Goal: Task Accomplishment & Management: Use online tool/utility

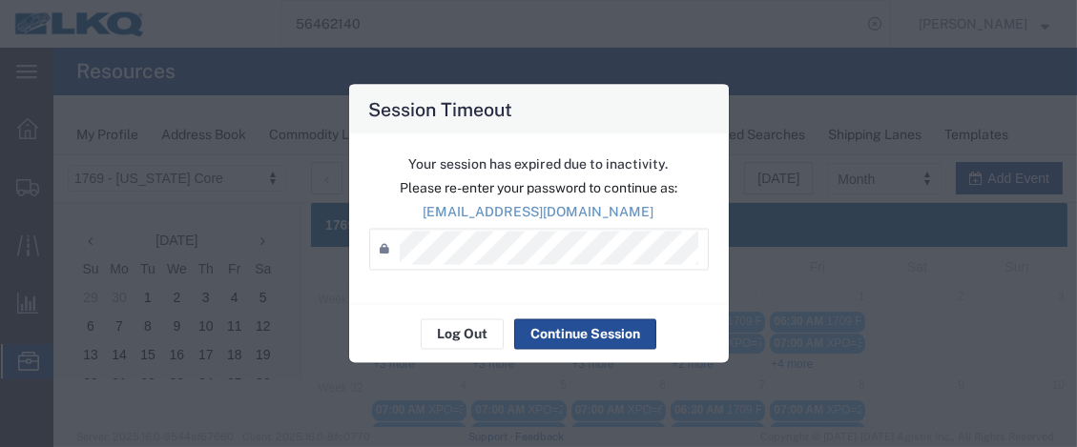
scroll to position [169, 0]
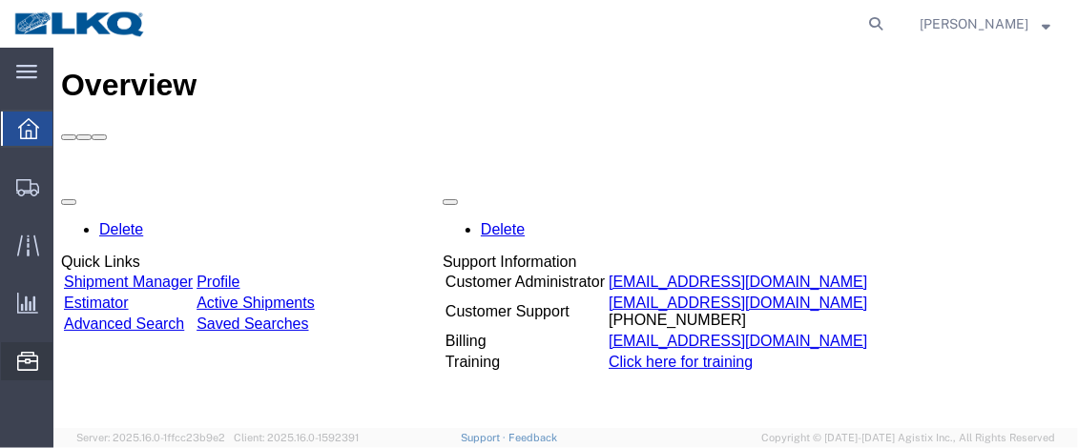
click at [0, 0] on span "Location Appointment" at bounding box center [0, 0] width 0 height 0
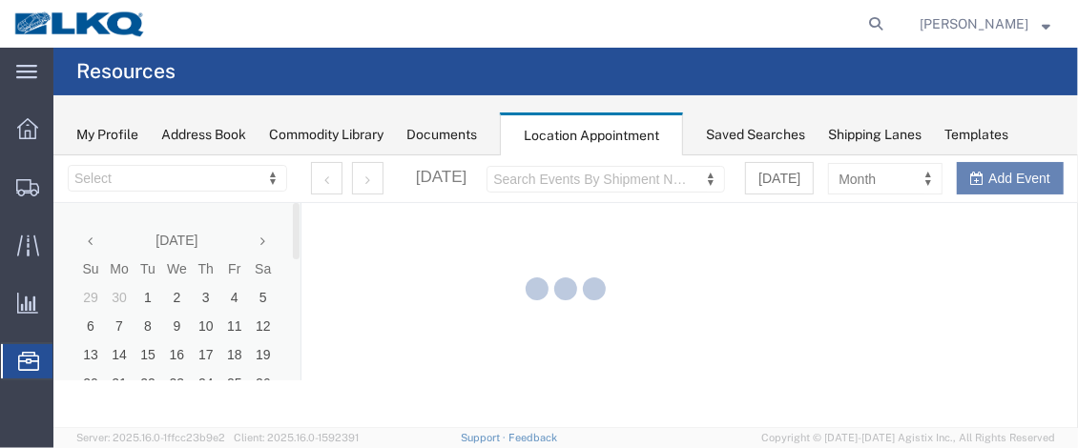
select select "28716"
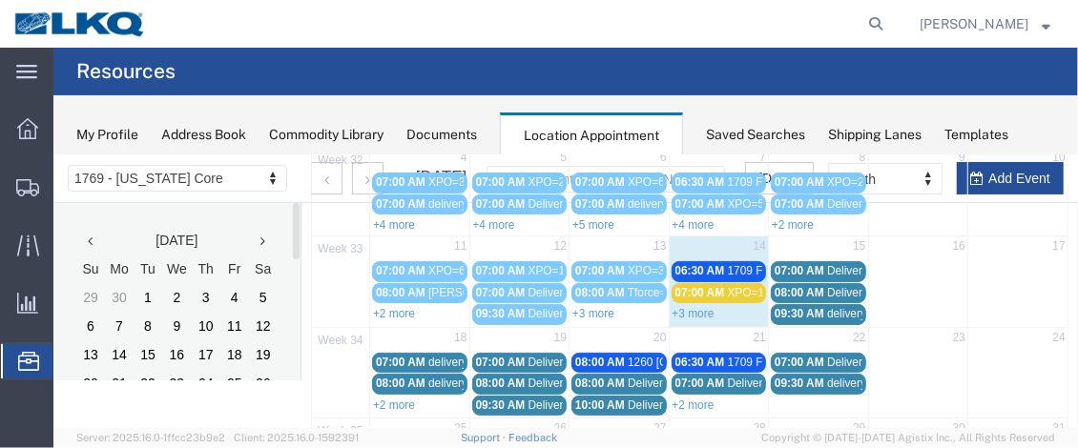
scroll to position [232, 0]
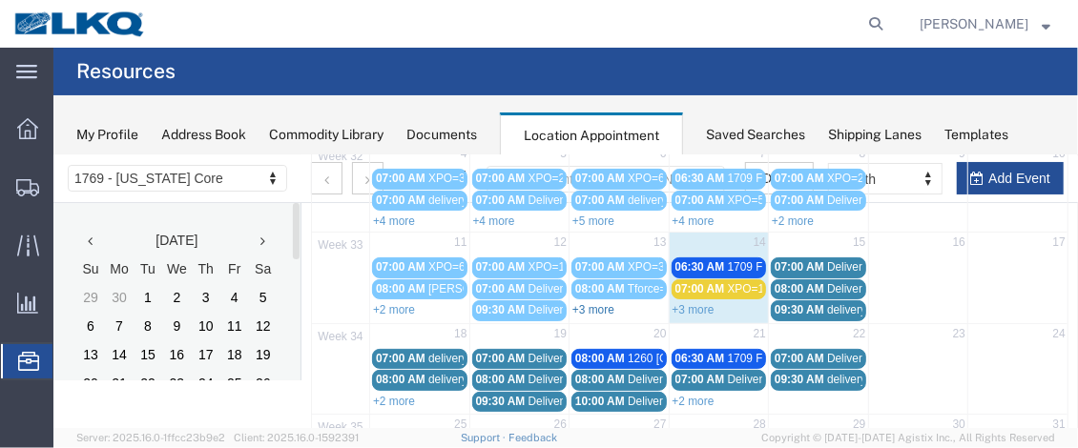
click at [587, 302] on link "+3 more" at bounding box center [592, 308] width 42 height 13
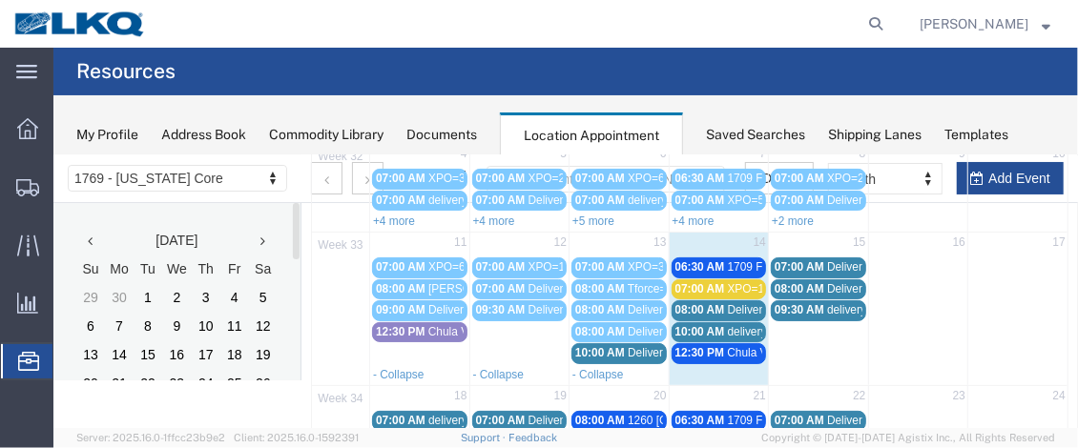
drag, startPoint x: 596, startPoint y: 346, endPoint x: 587, endPoint y: 347, distance: 9.6
click at [587, 347] on span "10:00 AM" at bounding box center [599, 351] width 50 height 13
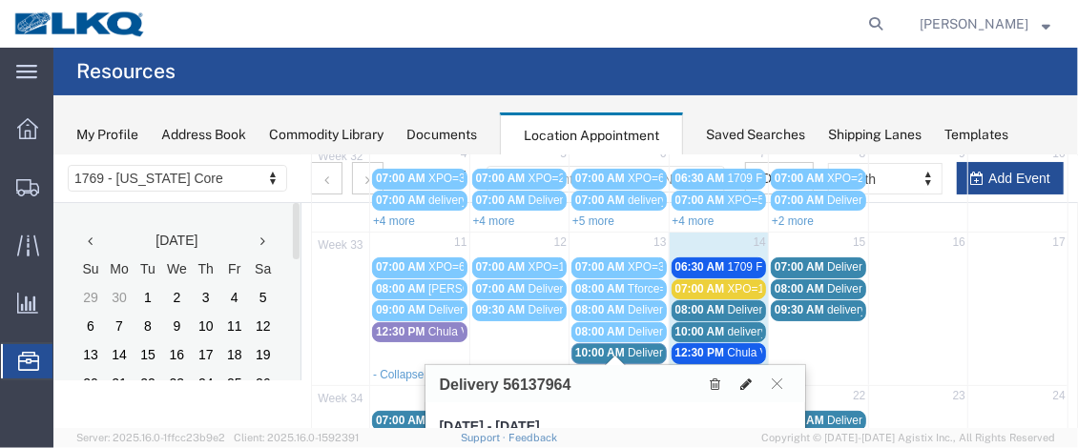
click at [745, 382] on icon at bounding box center [745, 383] width 11 height 13
select select "1"
select select
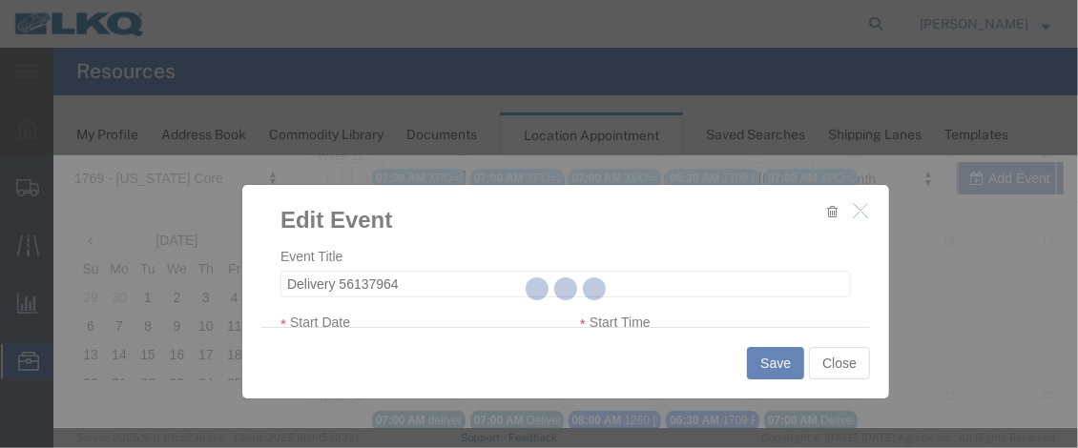
select select
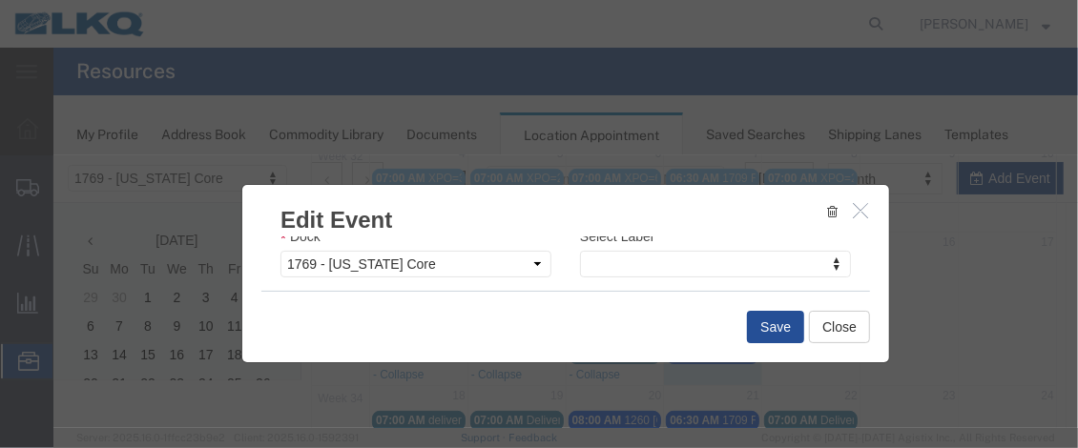
scroll to position [333, 0]
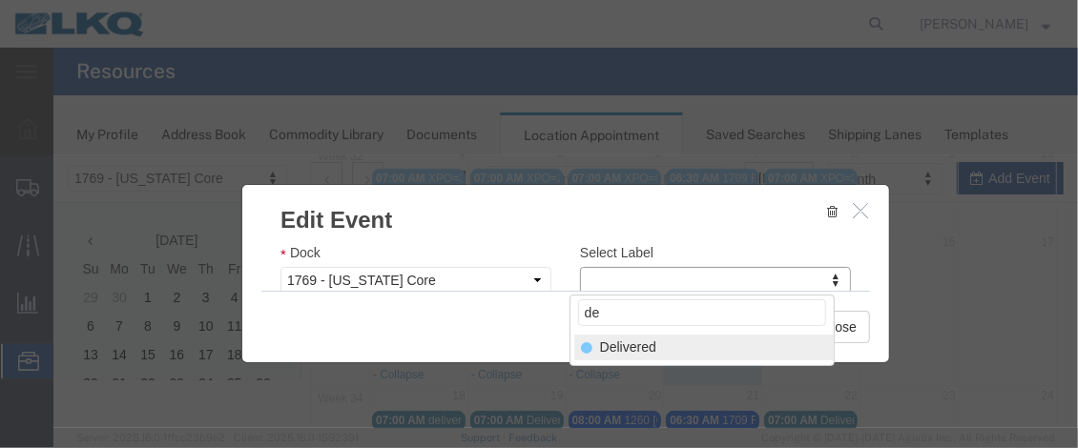
type input "de"
select select "40"
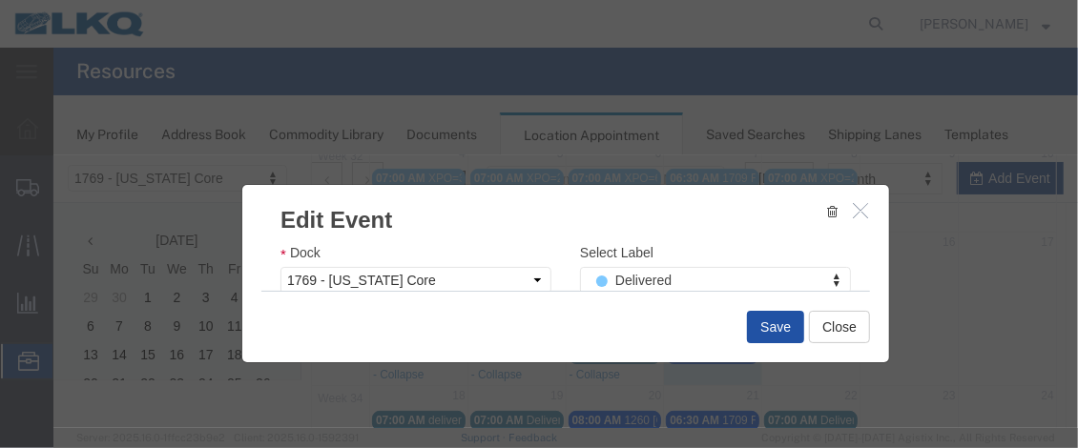
click at [790, 320] on button "Save" at bounding box center [774, 326] width 57 height 32
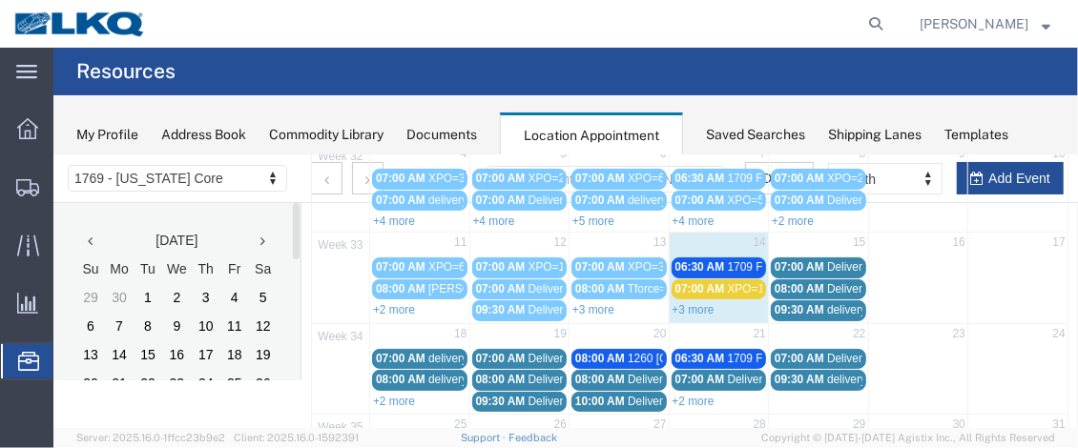
scroll to position [198, 0]
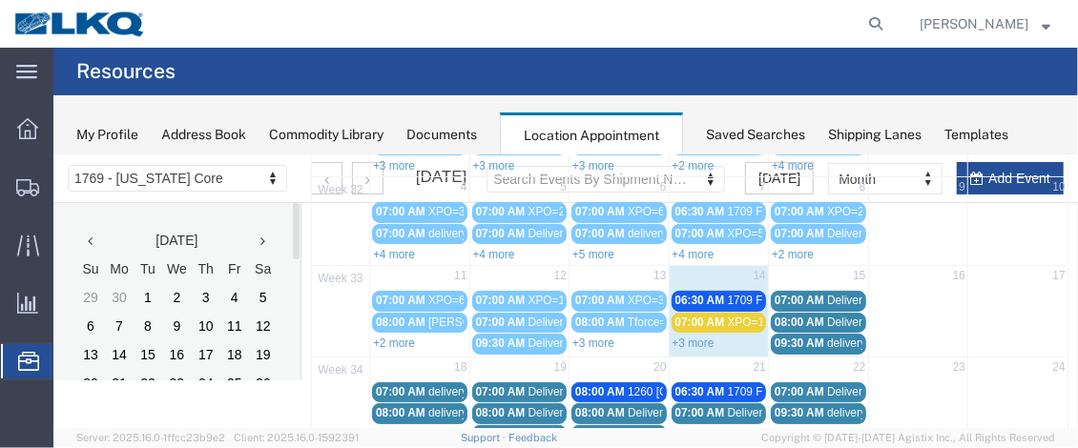
click at [698, 339] on link "+3 more" at bounding box center [692, 342] width 42 height 13
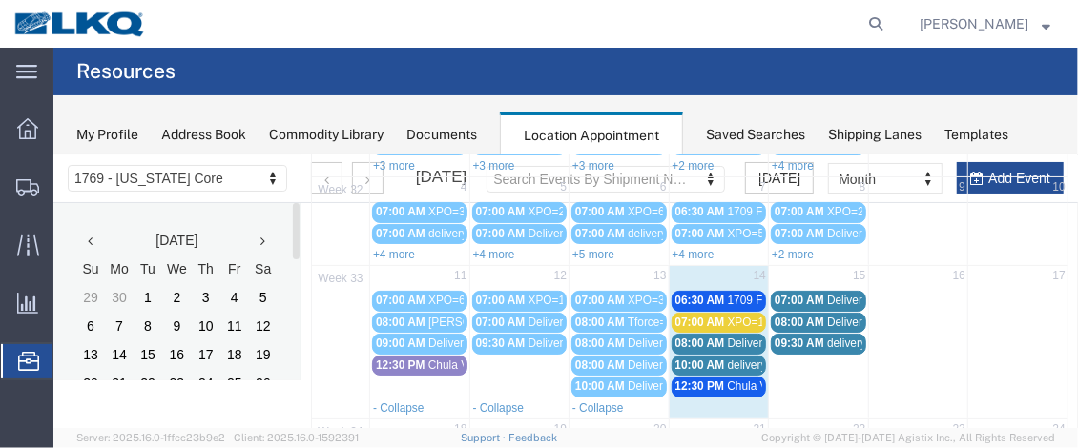
click at [701, 336] on span "08:00 AM" at bounding box center [699, 342] width 50 height 13
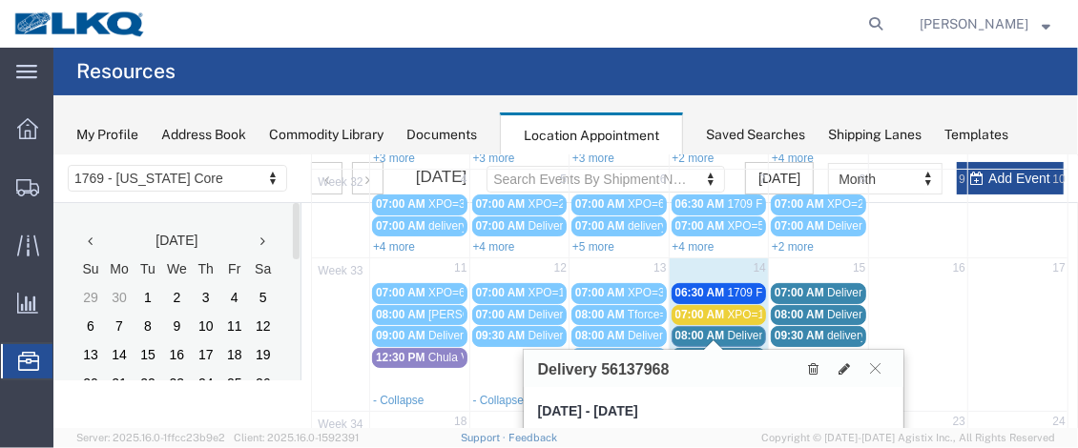
scroll to position [219, 0]
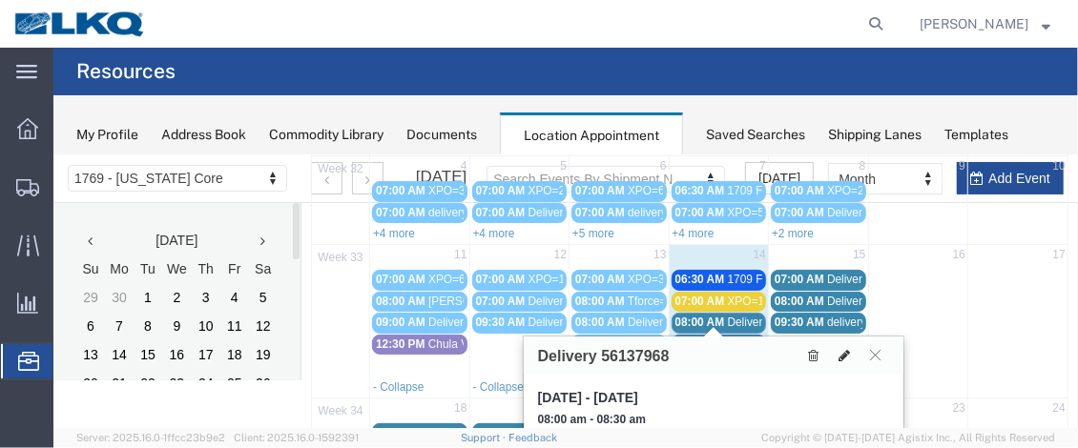
click at [850, 351] on button at bounding box center [844, 354] width 27 height 20
select select "100"
select select "1"
select select
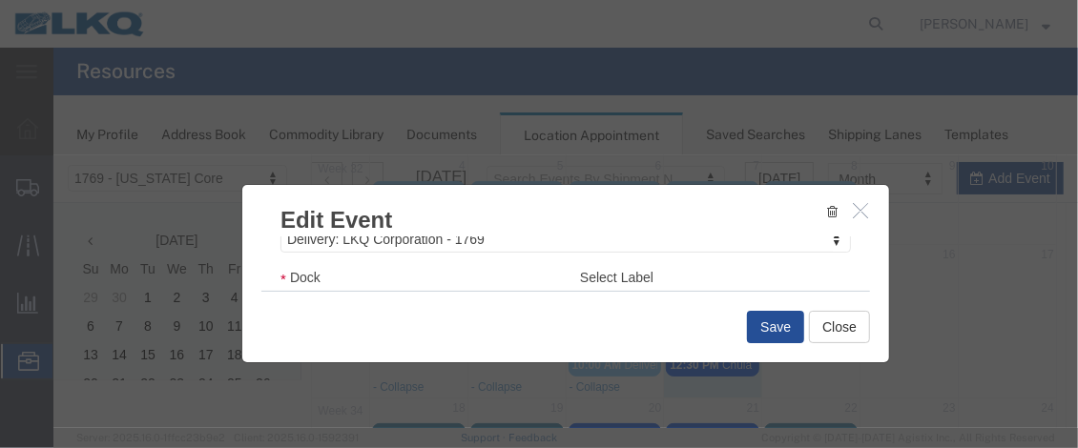
scroll to position [336, 0]
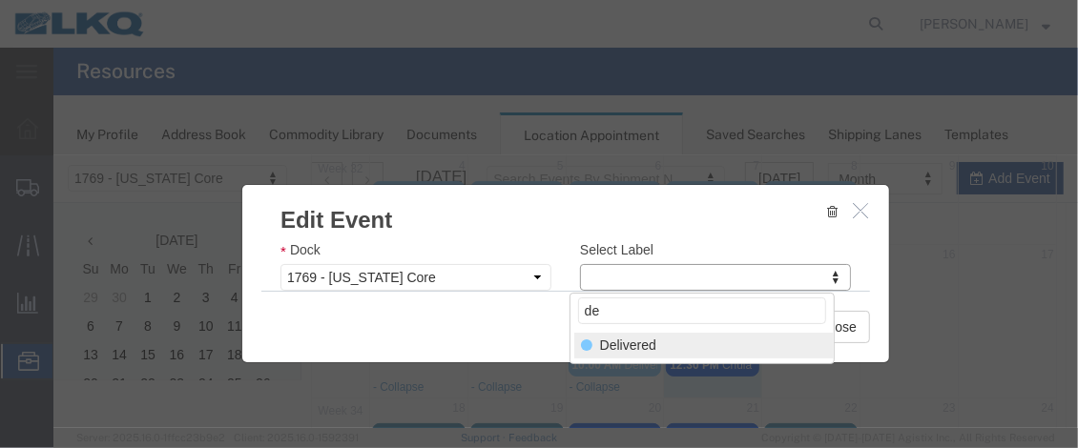
type input "de"
select select "40"
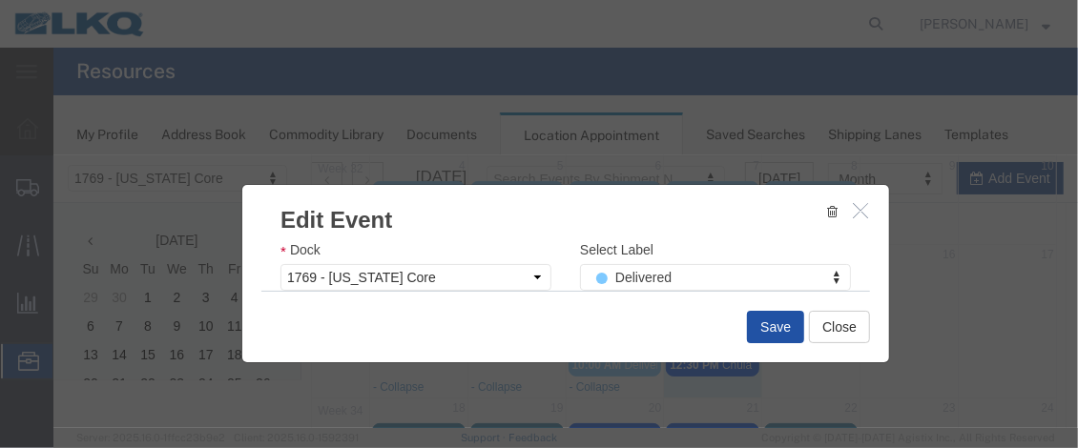
click at [755, 322] on button "Save" at bounding box center [774, 326] width 57 height 32
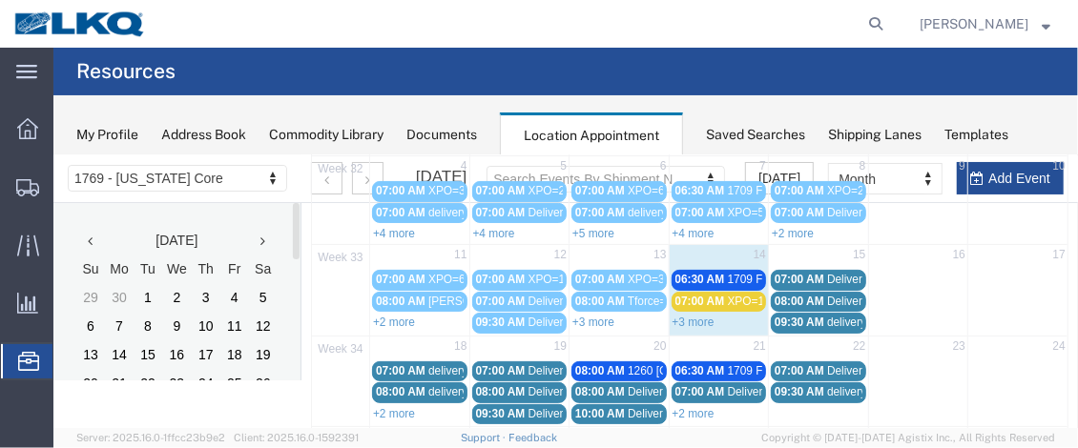
scroll to position [198, 0]
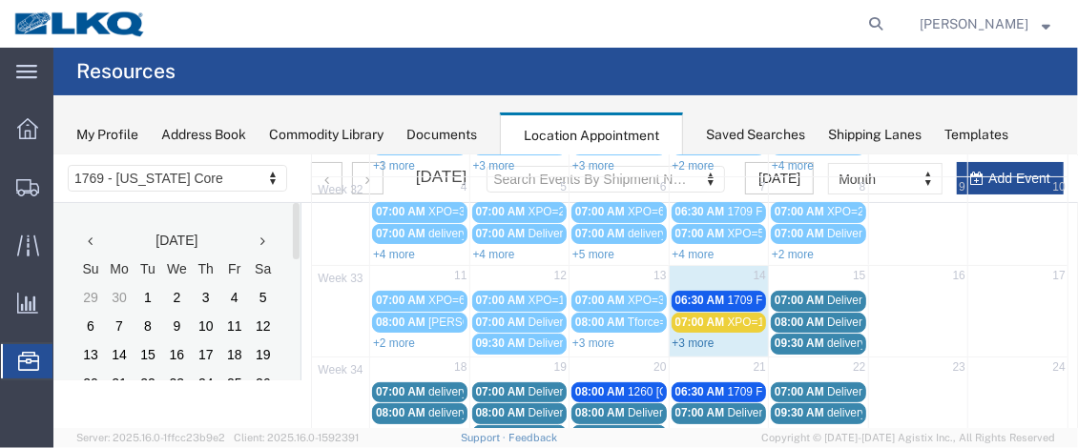
click at [692, 336] on link "+3 more" at bounding box center [692, 342] width 42 height 13
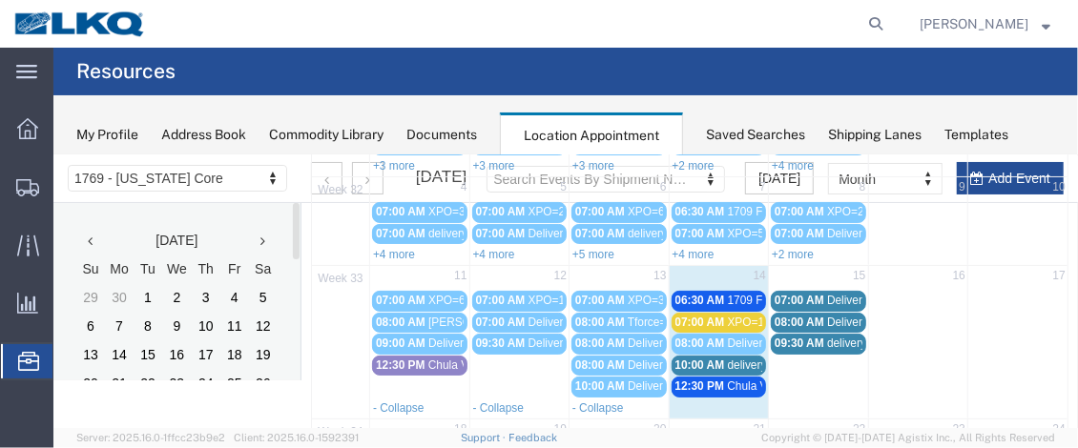
click at [713, 358] on span "10:00 AM" at bounding box center [699, 364] width 50 height 13
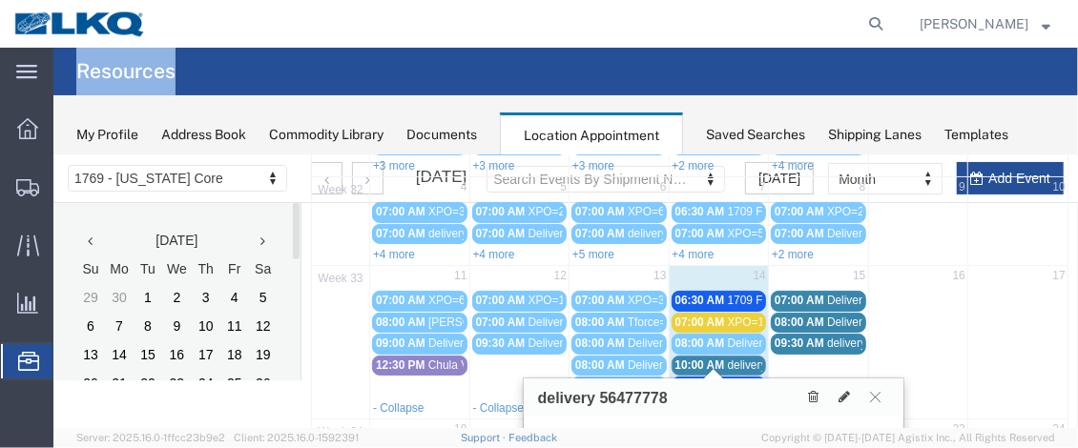
drag, startPoint x: 1069, startPoint y: 23, endPoint x: 1067, endPoint y: 53, distance: 30.6
click at [1067, 53] on div "main_menu Created with Sketch. Collapse Menu Overview Shipments Shipment Manage…" at bounding box center [539, 248] width 1078 height 401
click at [778, 26] on agx-global-search at bounding box center [586, 24] width 610 height 48
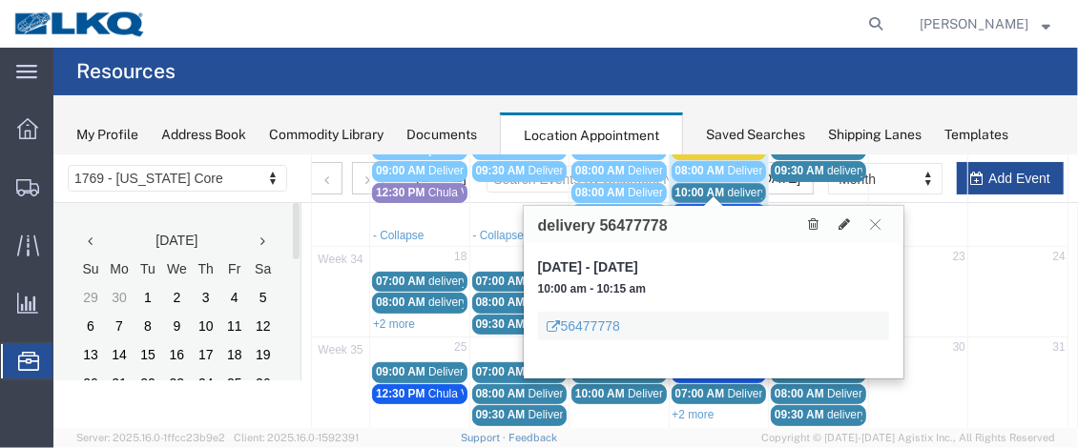
scroll to position [374, 0]
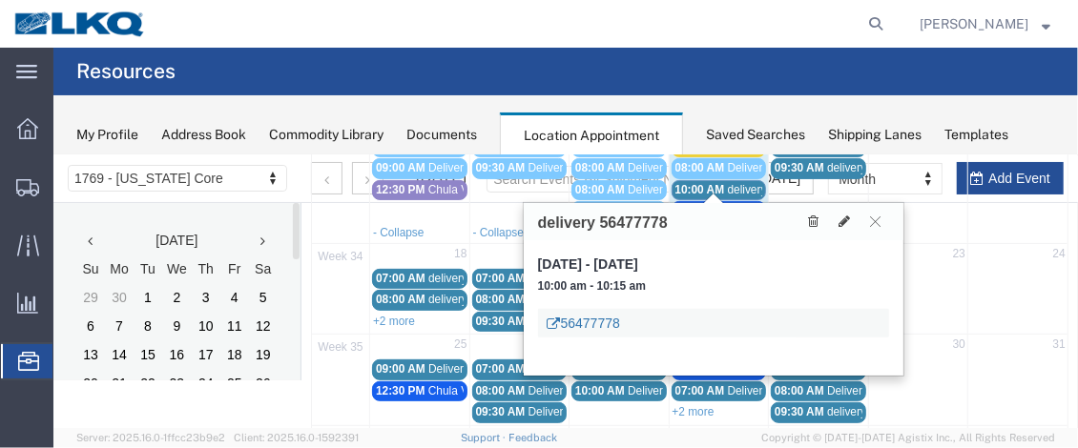
click at [599, 319] on link "56477778" at bounding box center [582, 322] width 72 height 19
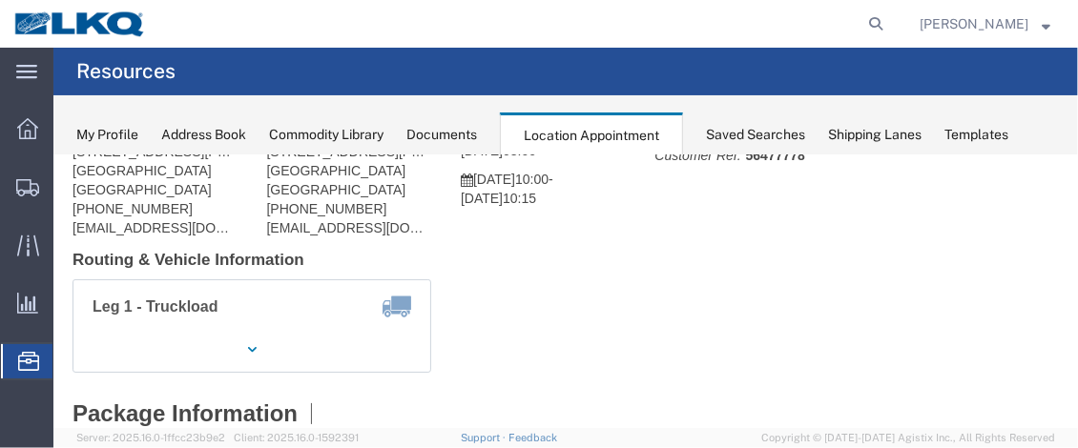
scroll to position [147, 0]
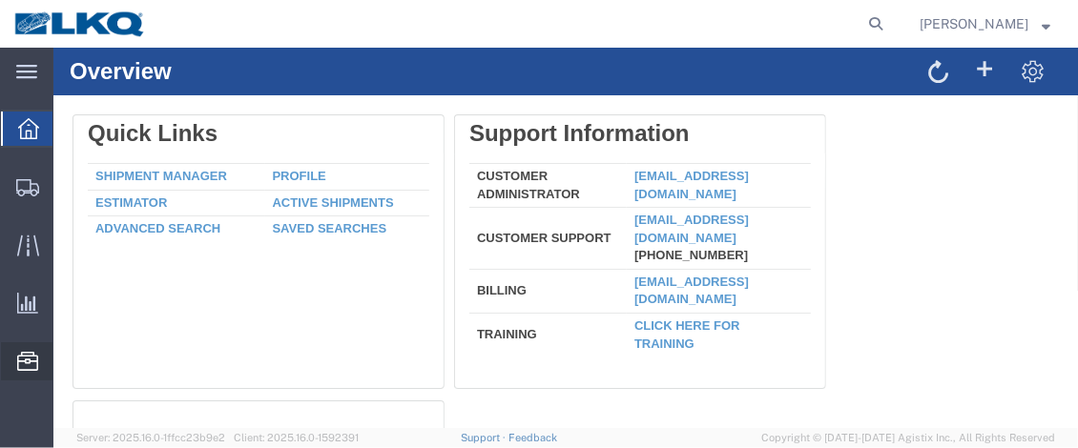
click at [0, 0] on span "Location Appointment" at bounding box center [0, 0] width 0 height 0
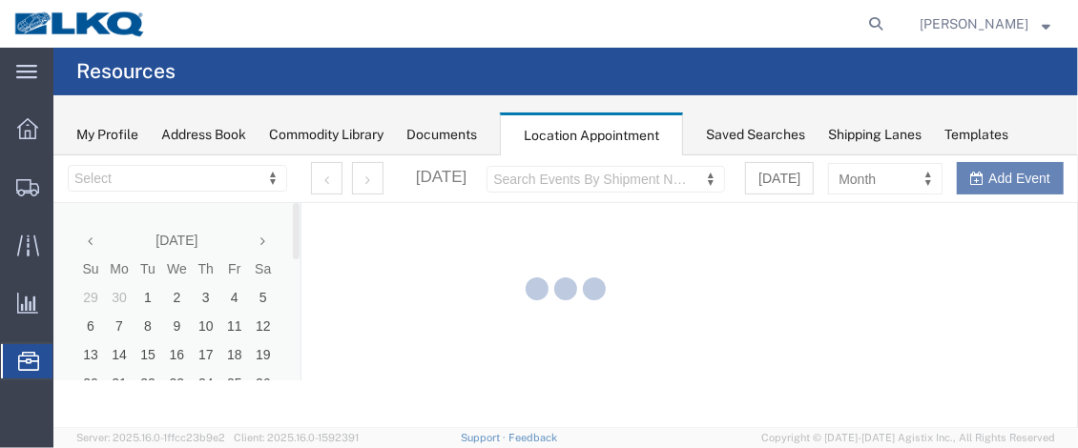
select select "28716"
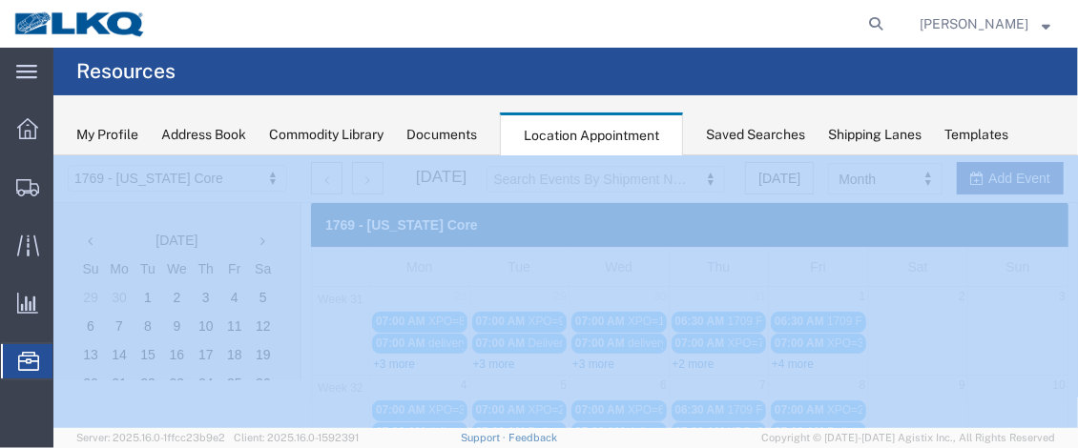
drag, startPoint x: 1122, startPoint y: 299, endPoint x: 1068, endPoint y: 181, distance: 128.9
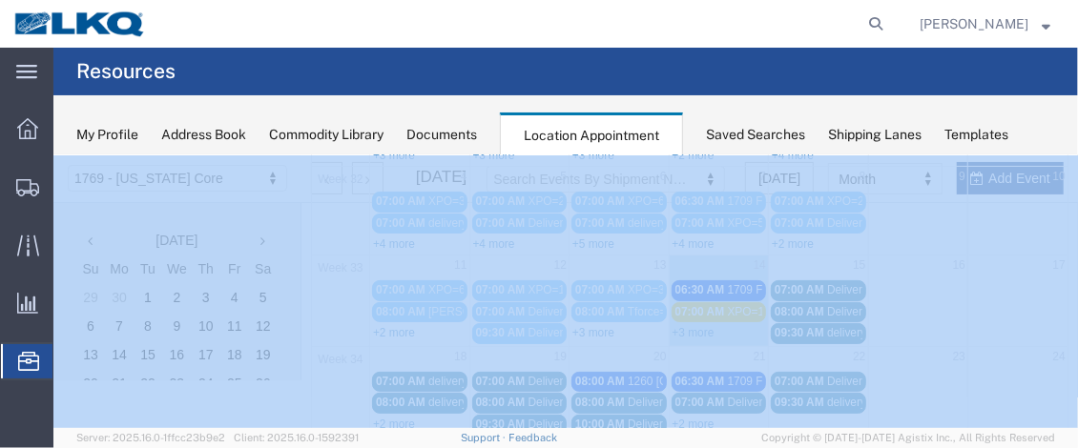
scroll to position [218, 0]
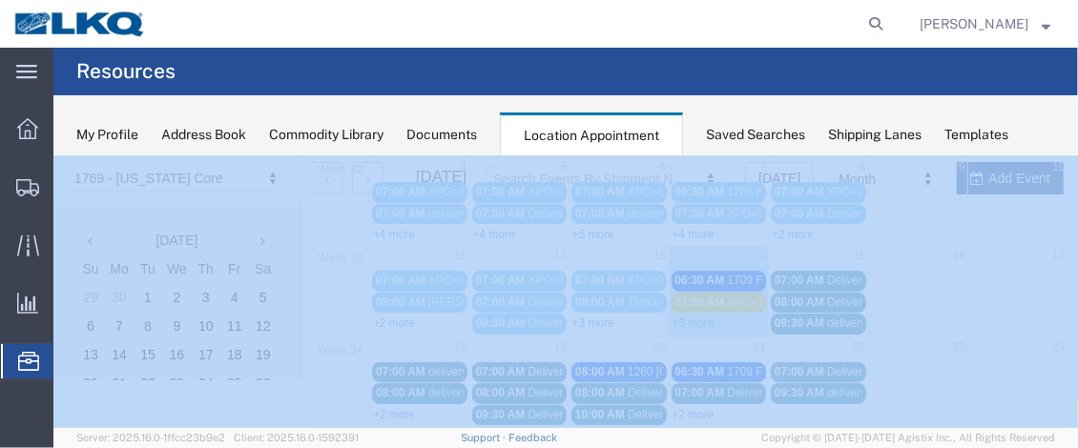
click at [709, 317] on div "+3 more" at bounding box center [718, 321] width 99 height 19
select select "1"
select select
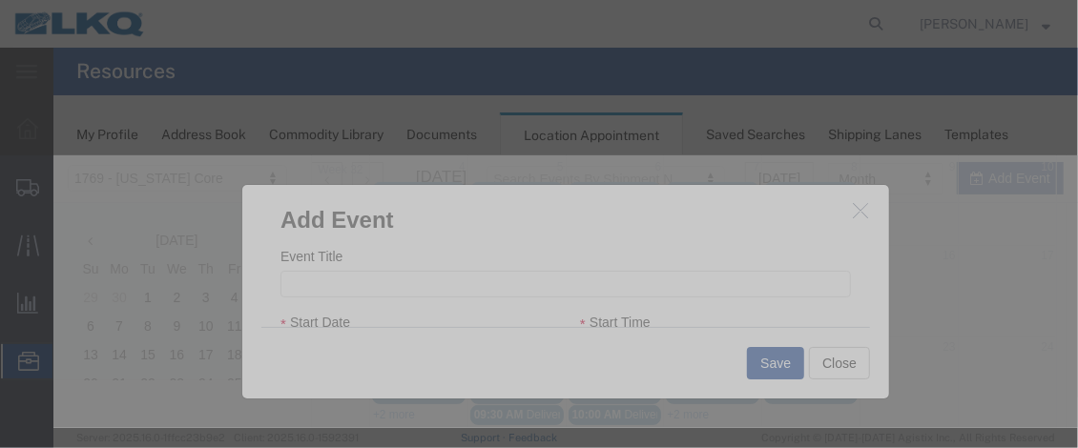
click at [695, 318] on div "Add Event Event Title Start Date [DATE] Start Time 5:59 AM End Date [DATE] End …" at bounding box center [564, 291] width 649 height 216
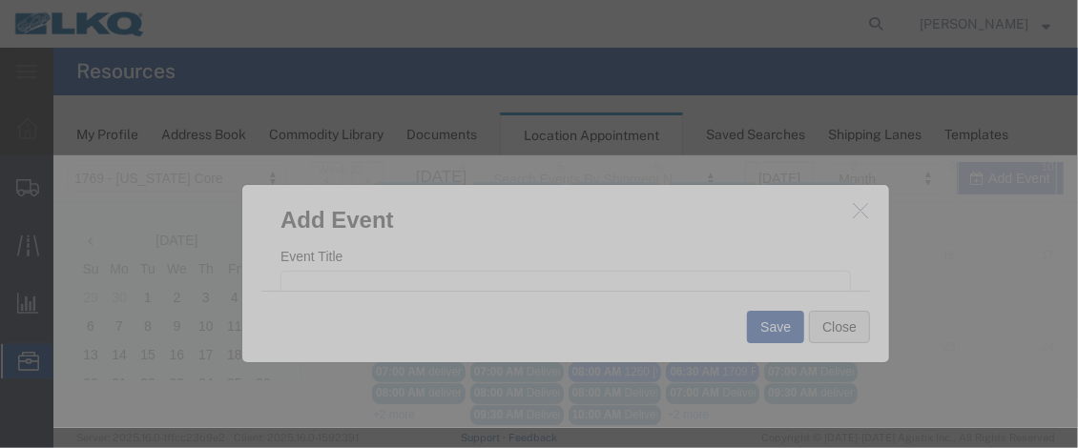
click at [830, 320] on button "Close" at bounding box center [838, 326] width 61 height 32
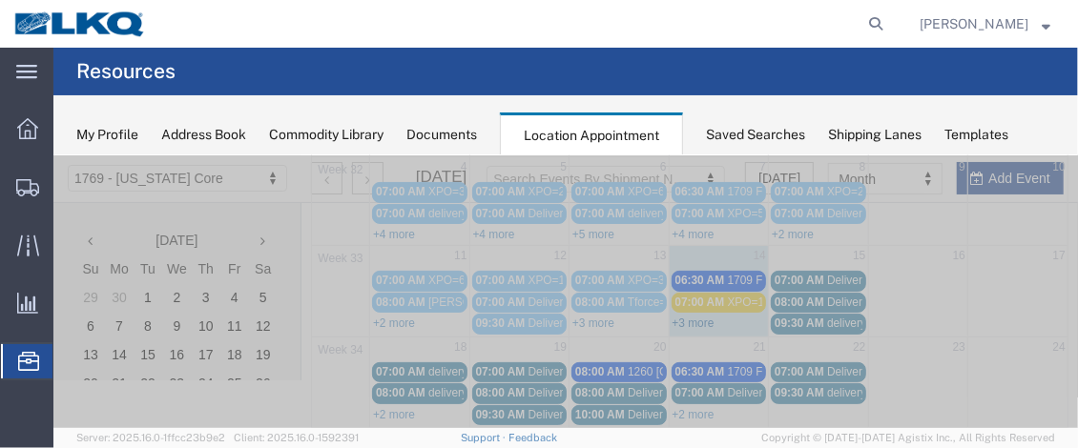
click at [700, 316] on link "+3 more" at bounding box center [692, 322] width 42 height 13
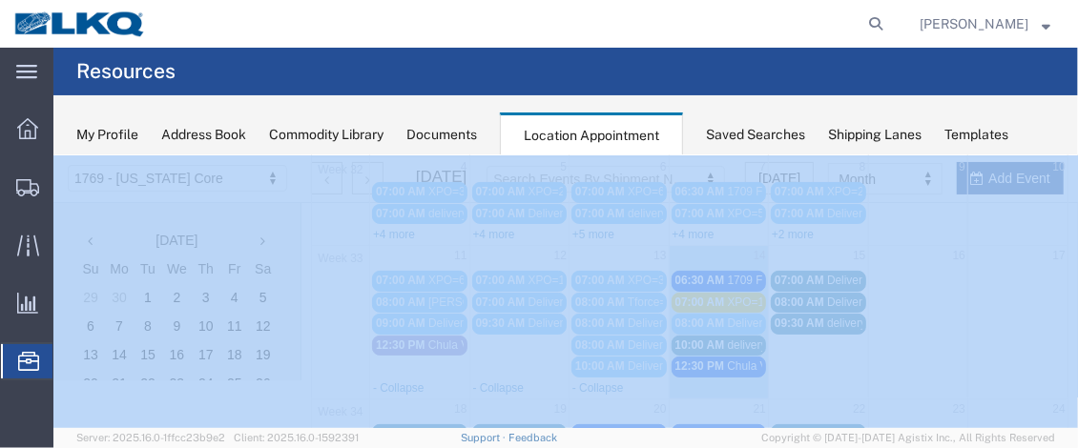
click at [1069, 155] on iframe at bounding box center [565, 291] width 1024 height 273
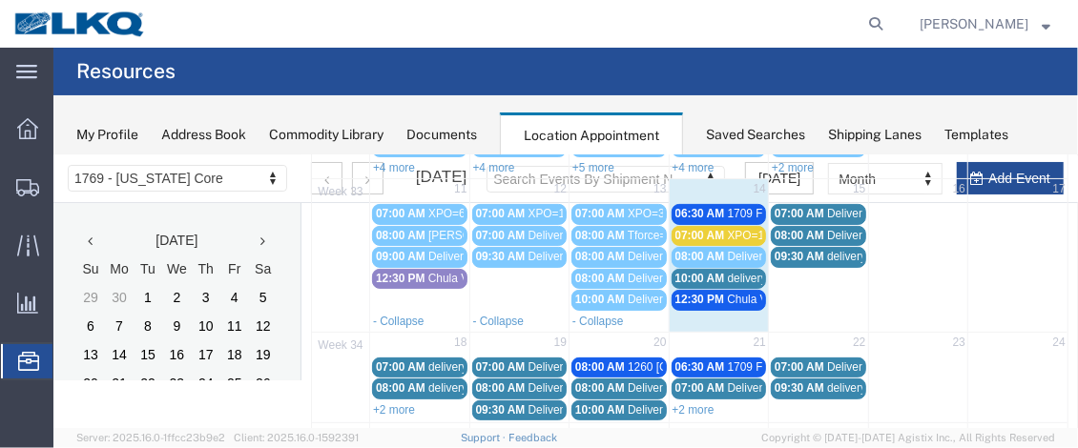
scroll to position [292, 0]
